Goal: Task Accomplishment & Management: Use online tool/utility

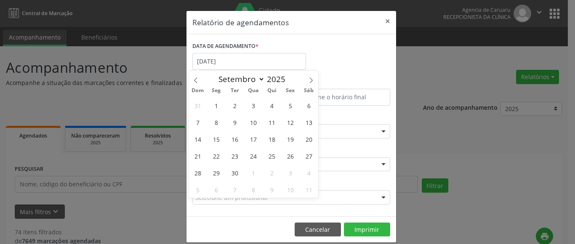
select select "8"
click at [271, 104] on span "4" at bounding box center [272, 105] width 16 height 16
type input "[DATE]"
click at [271, 104] on span "4" at bounding box center [272, 105] width 16 height 16
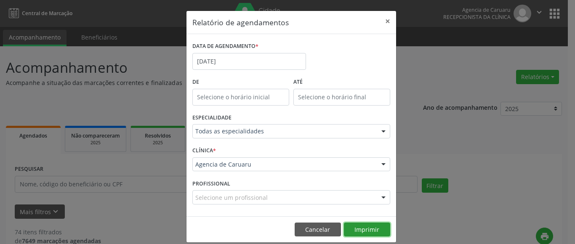
click at [368, 233] on button "Imprimir" at bounding box center [367, 230] width 46 height 14
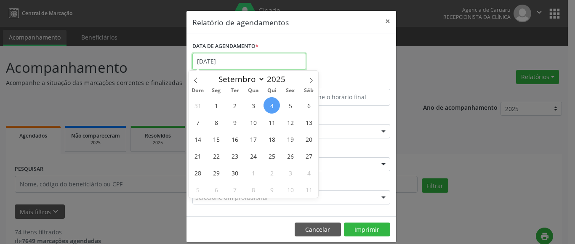
click at [228, 62] on input "[DATE]" at bounding box center [249, 61] width 114 height 17
click at [270, 123] on span "11" at bounding box center [272, 122] width 16 height 16
type input "[DATE]"
click at [270, 123] on span "11" at bounding box center [272, 122] width 16 height 16
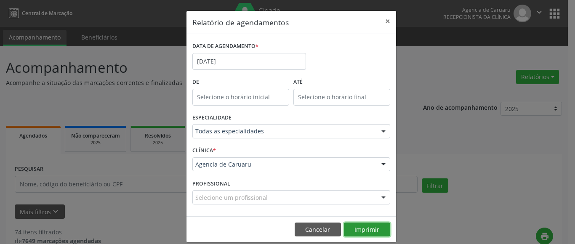
click at [369, 228] on button "Imprimir" at bounding box center [367, 230] width 46 height 14
click at [385, 21] on button "×" at bounding box center [387, 21] width 17 height 21
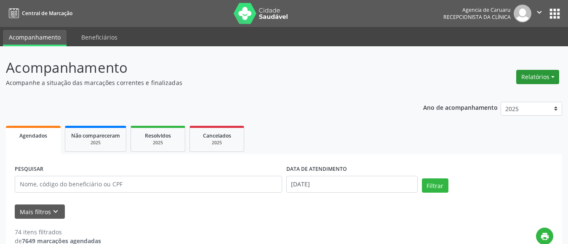
click at [539, 76] on button "Relatórios" at bounding box center [537, 77] width 43 height 14
click at [501, 100] on link "Agendamentos" at bounding box center [514, 95] width 91 height 12
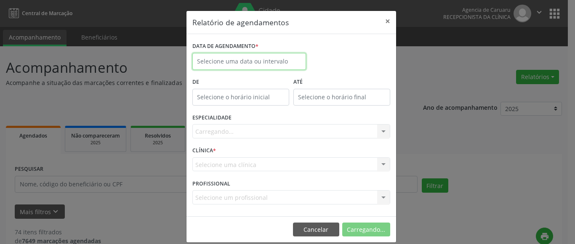
click at [253, 59] on input "text" at bounding box center [249, 61] width 114 height 17
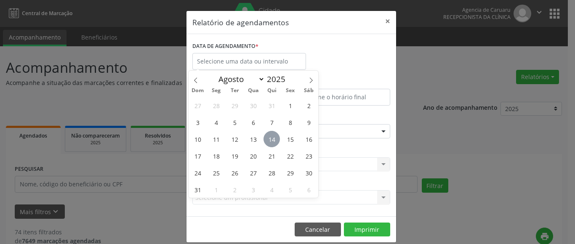
click at [274, 137] on span "14" at bounding box center [272, 139] width 16 height 16
type input "[DATE]"
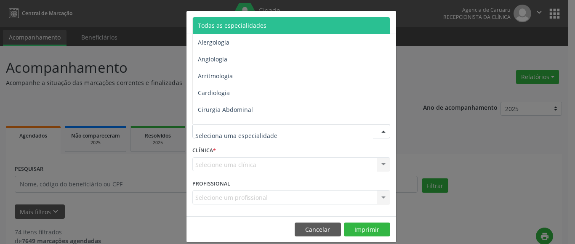
click at [257, 24] on span "Todas as especialidades" at bounding box center [232, 25] width 69 height 8
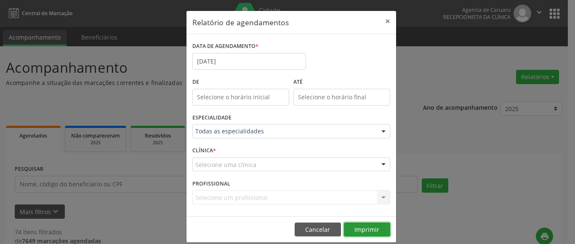
click at [363, 229] on button "Imprimir" at bounding box center [367, 230] width 46 height 14
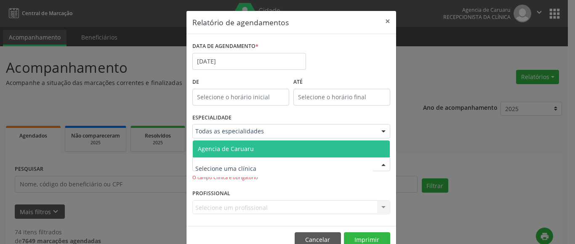
click at [224, 150] on span "Agencia de Caruaru" at bounding box center [226, 149] width 56 height 8
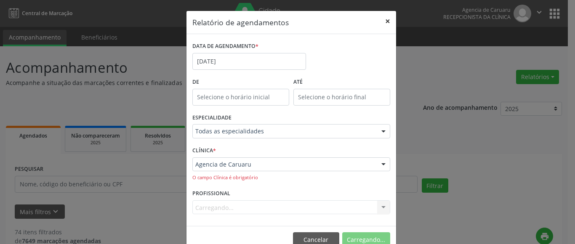
click at [384, 20] on button "×" at bounding box center [387, 21] width 17 height 21
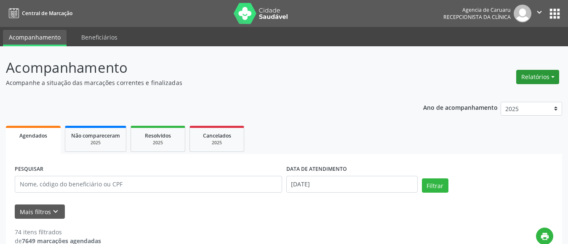
click at [530, 78] on button "Relatórios" at bounding box center [537, 77] width 43 height 14
click at [487, 94] on link "Agendamentos" at bounding box center [514, 95] width 91 height 12
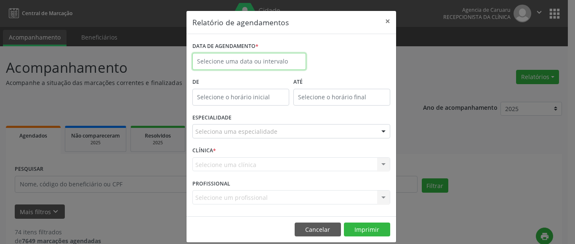
click at [237, 61] on input "text" at bounding box center [249, 61] width 114 height 17
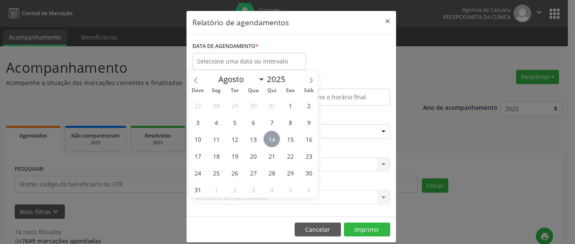
click at [275, 138] on span "14" at bounding box center [272, 139] width 16 height 16
type input "[DATE]"
click at [275, 138] on span "14" at bounding box center [272, 139] width 16 height 16
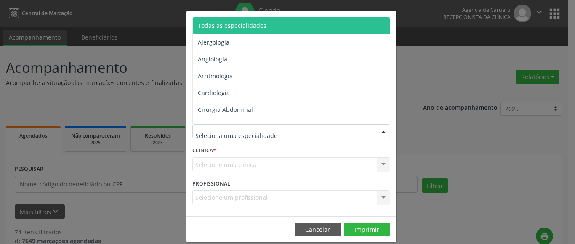
click at [260, 21] on span "Todas as especialidades" at bounding box center [292, 25] width 198 height 17
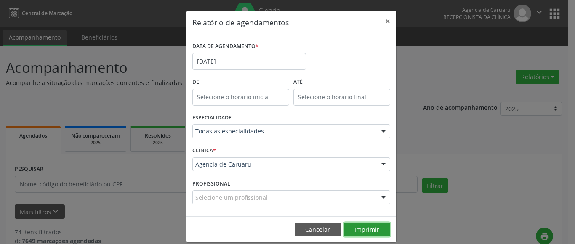
click at [367, 223] on button "Imprimir" at bounding box center [367, 230] width 46 height 14
